Goal: Use online tool/utility: Utilize a website feature to perform a specific function

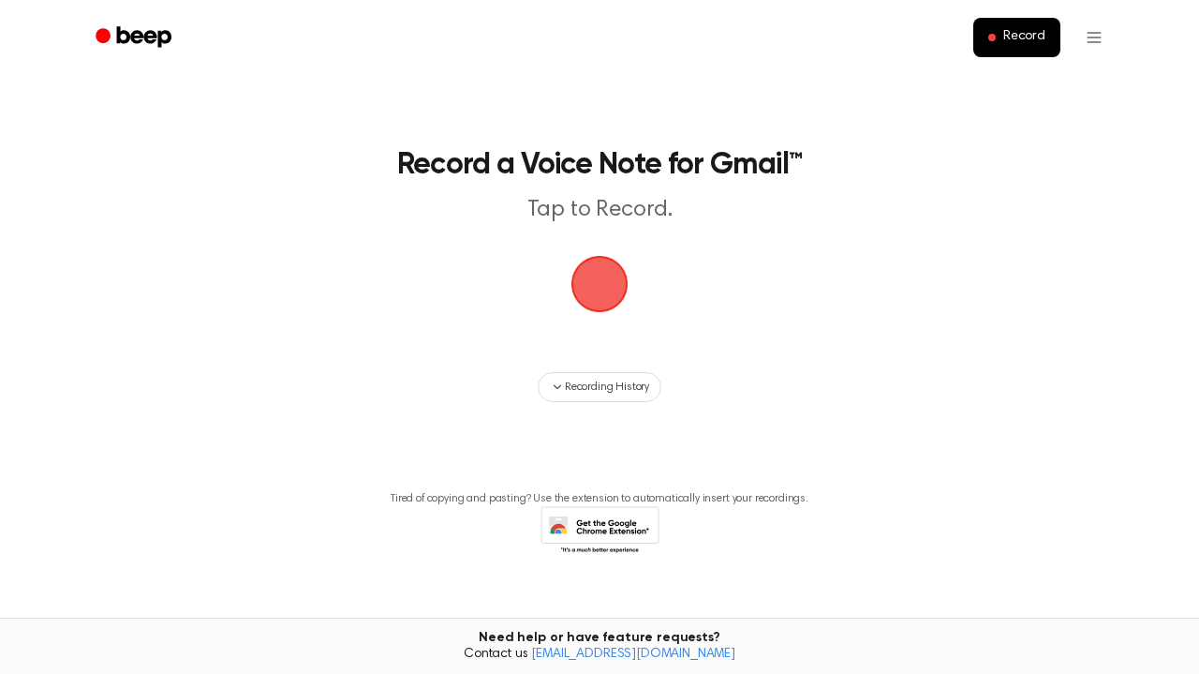
click at [611, 275] on span "button" at bounding box center [599, 284] width 52 height 52
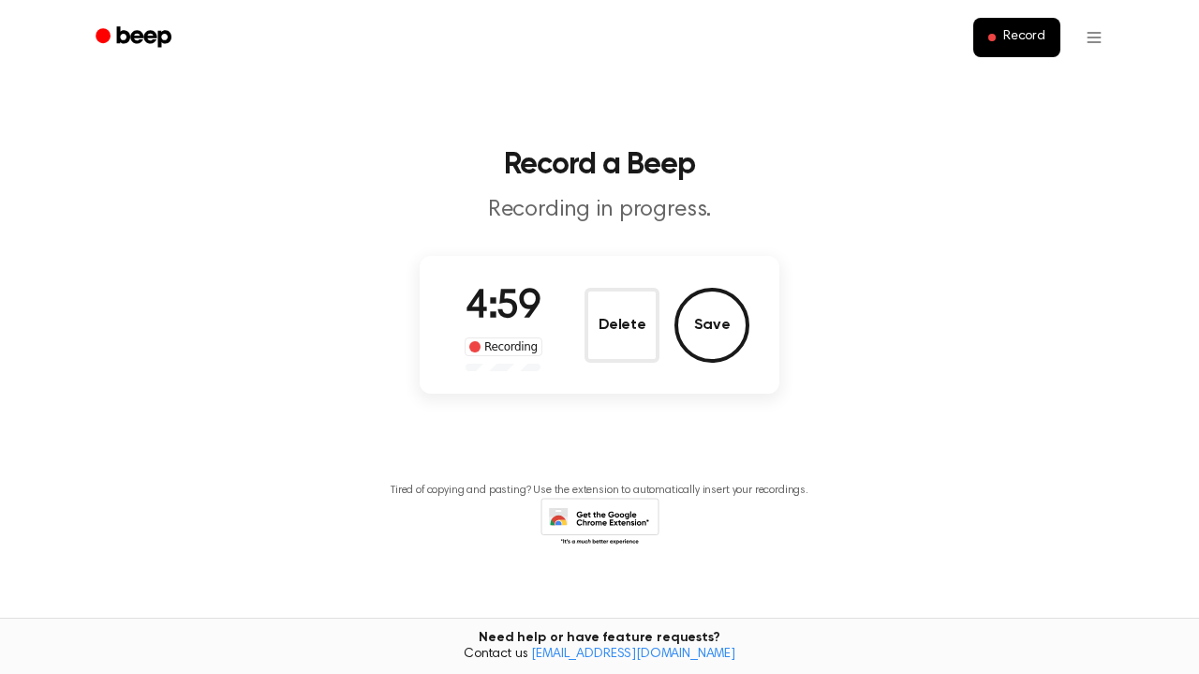
click at [724, 318] on main "Record a Beep Recording in progress. 4:59 Recording Delete Save Tired of copyin…" at bounding box center [599, 300] width 1199 height 601
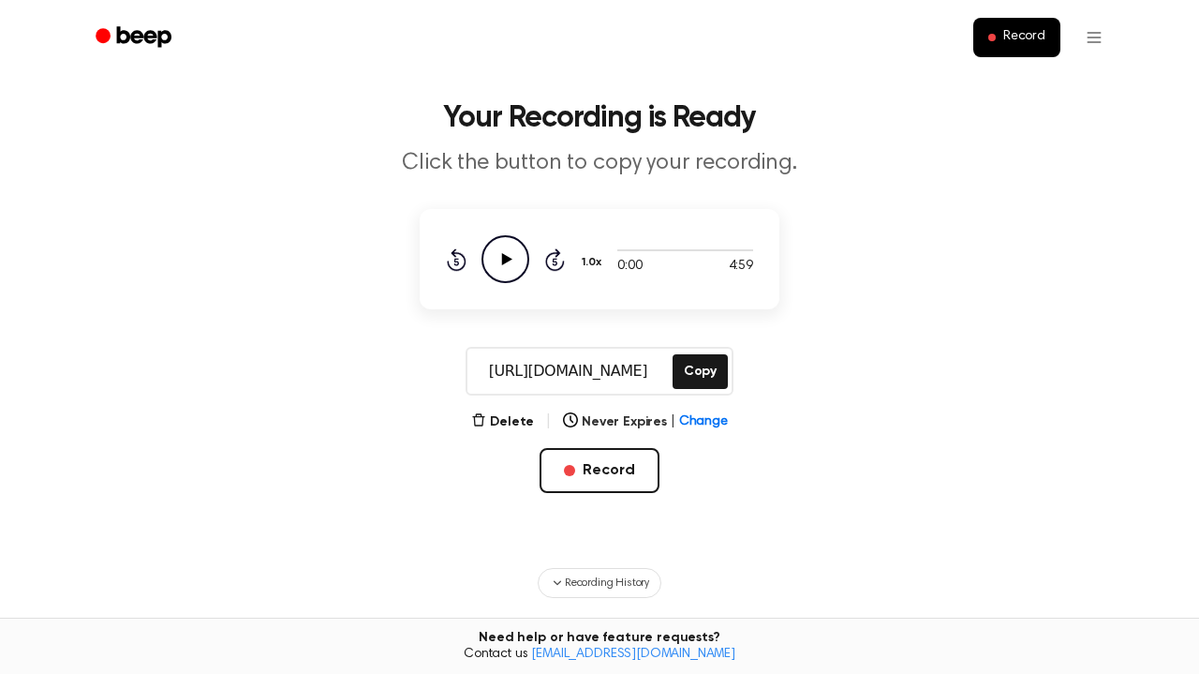
scroll to position [65, 0]
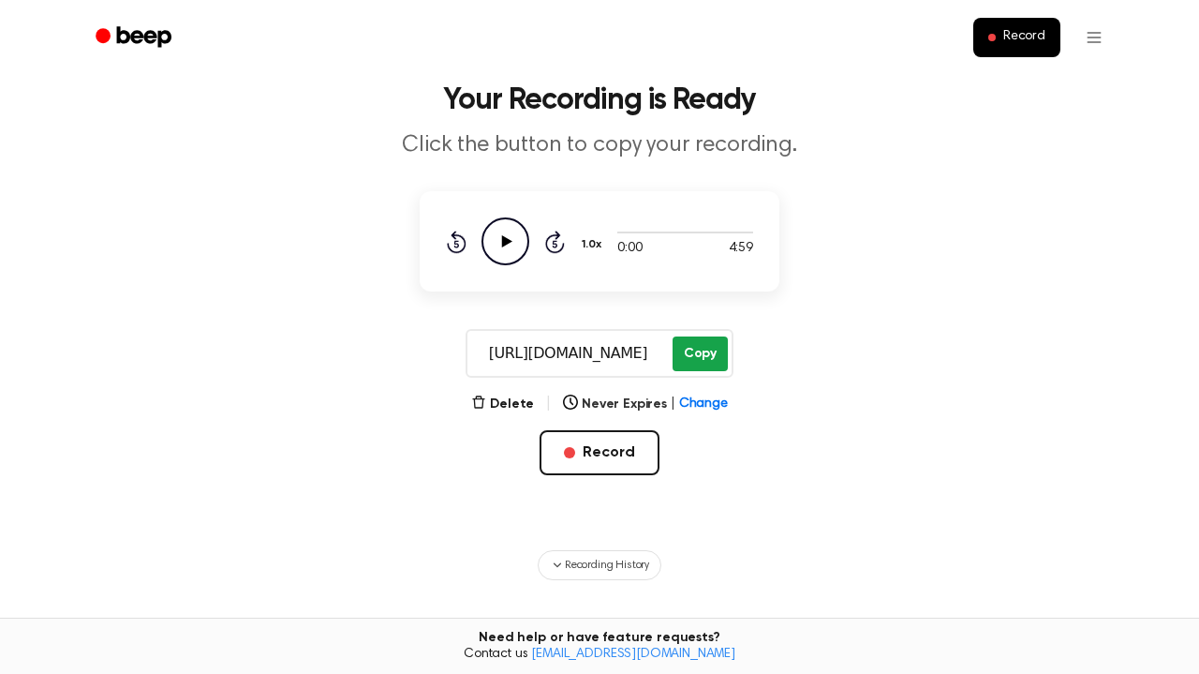
click at [709, 344] on button "Copy" at bounding box center [700, 353] width 55 height 35
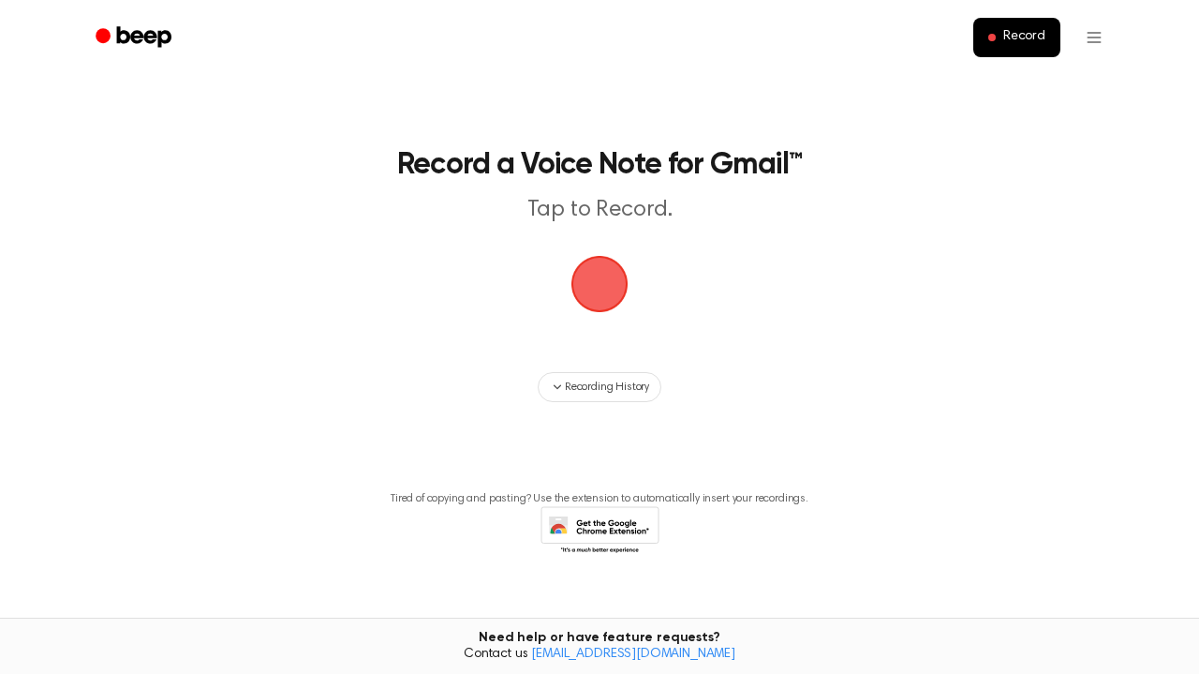
click at [608, 289] on span "button" at bounding box center [599, 284] width 52 height 52
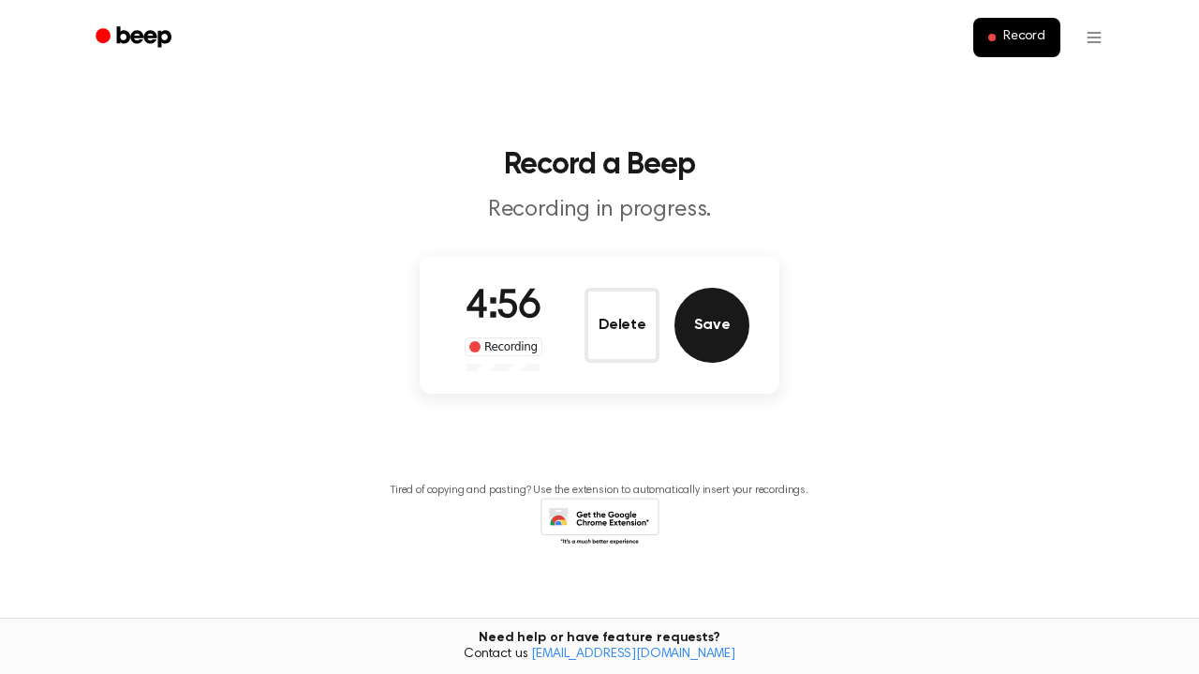
click at [707, 342] on button "Save" at bounding box center [712, 325] width 75 height 75
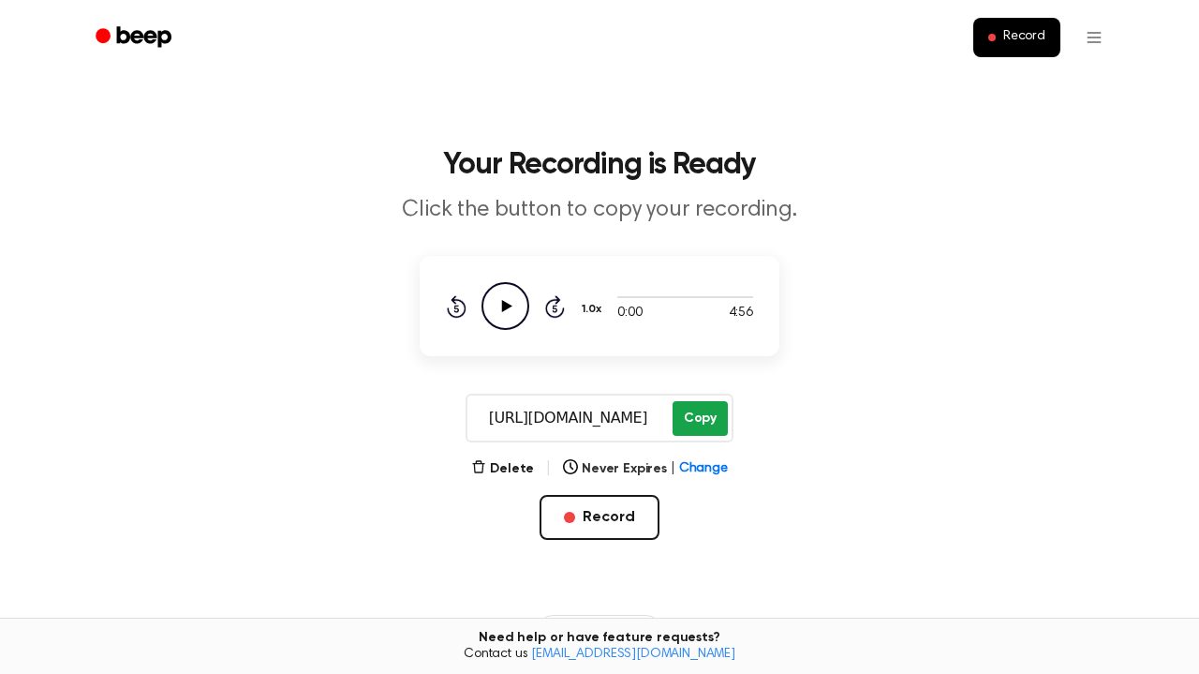
click at [691, 426] on button "Copy" at bounding box center [700, 418] width 55 height 35
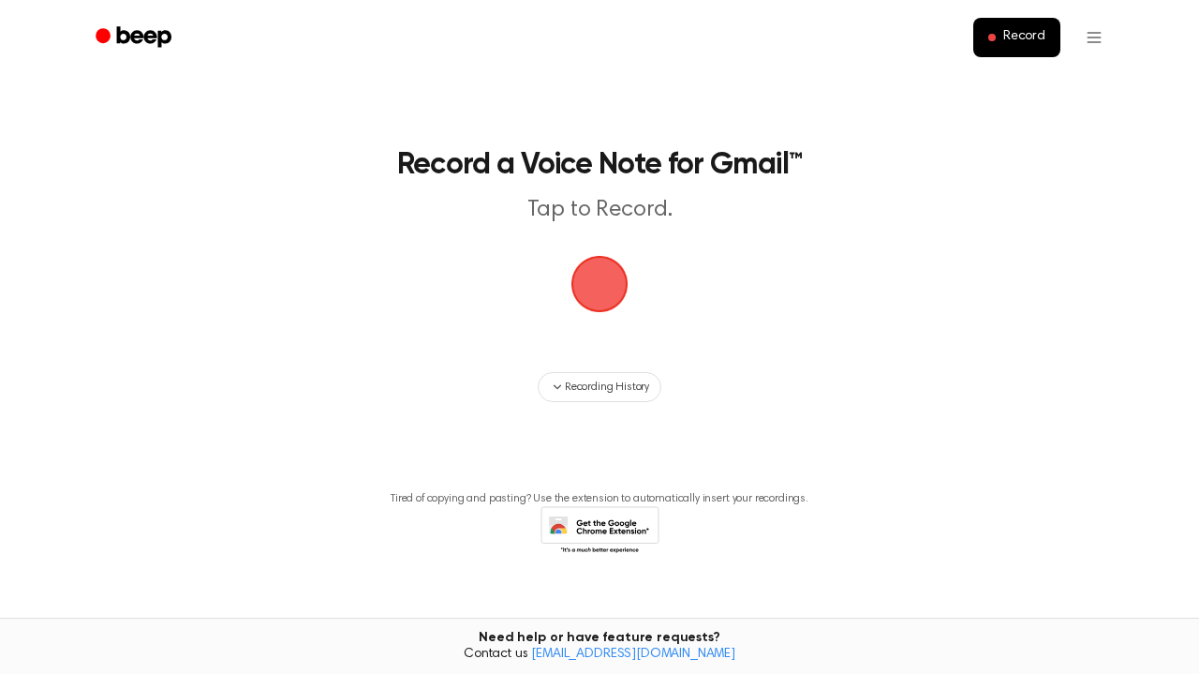
click at [603, 287] on span "button" at bounding box center [599, 284] width 52 height 52
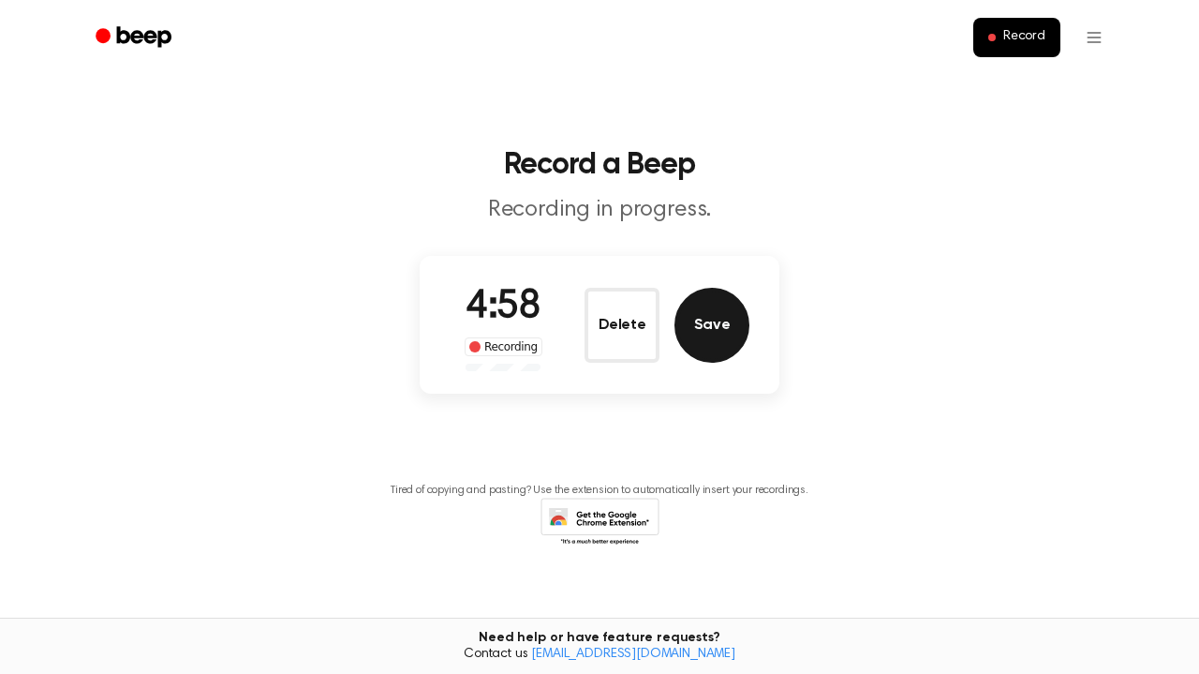
click at [732, 312] on button "Save" at bounding box center [712, 325] width 75 height 75
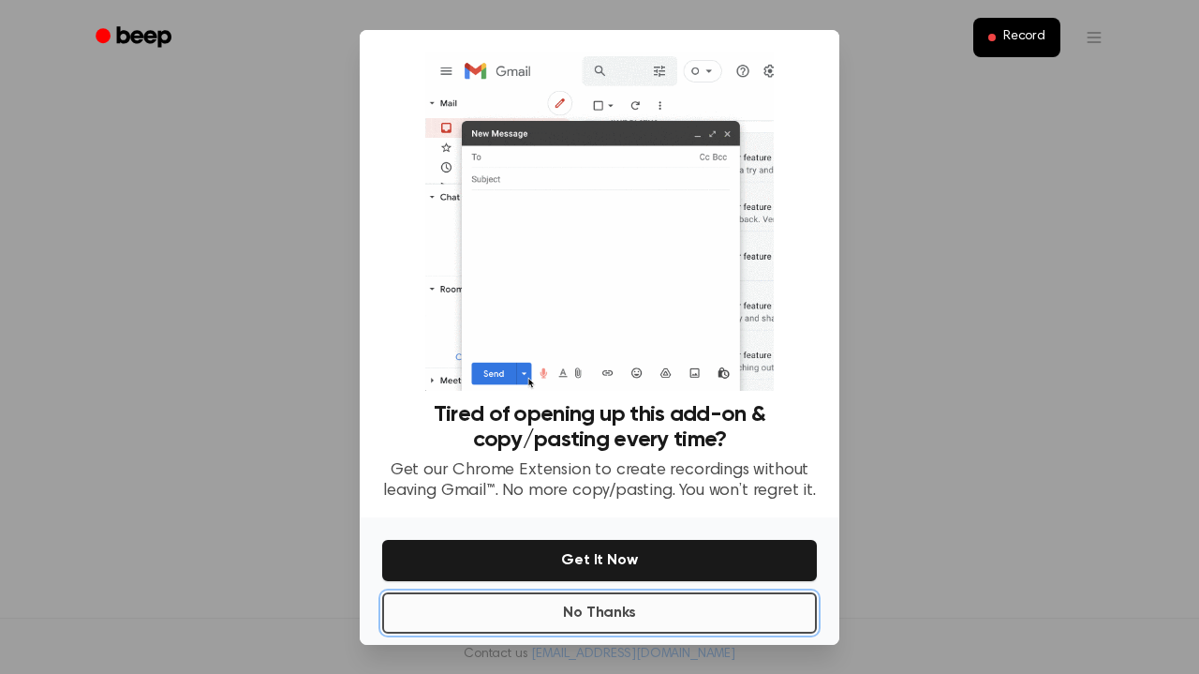
click at [638, 612] on button "No Thanks" at bounding box center [599, 612] width 435 height 41
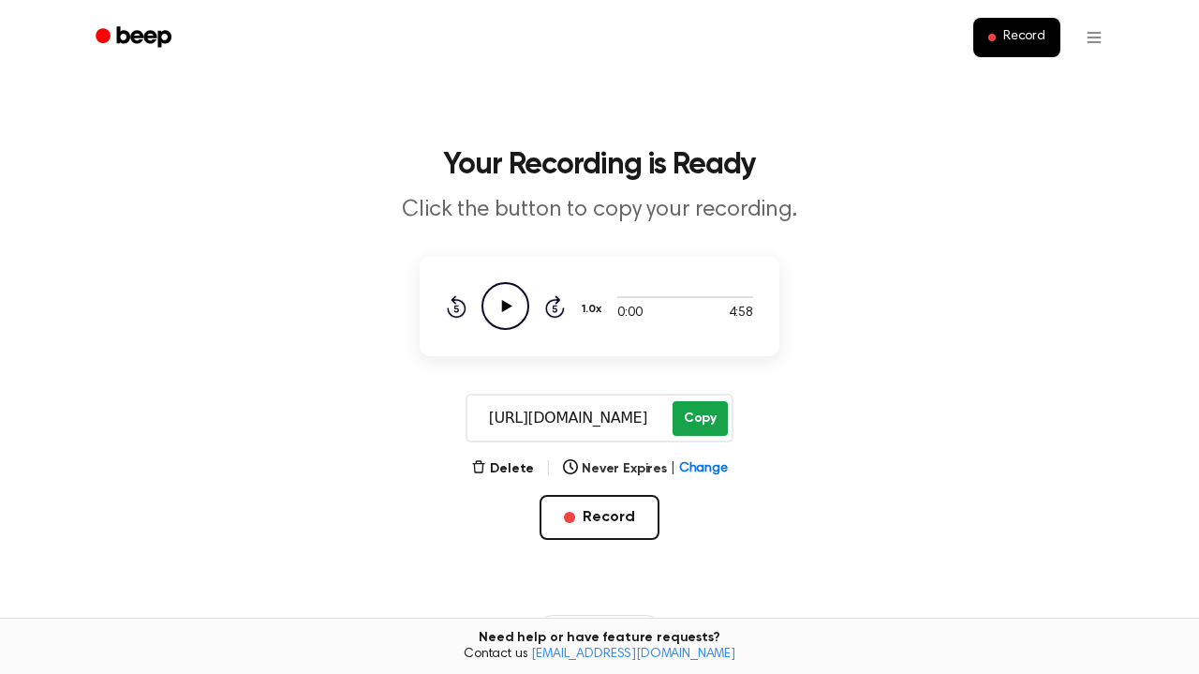
click at [711, 417] on button "Copy" at bounding box center [700, 418] width 55 height 35
